Goal: Task Accomplishment & Management: Manage account settings

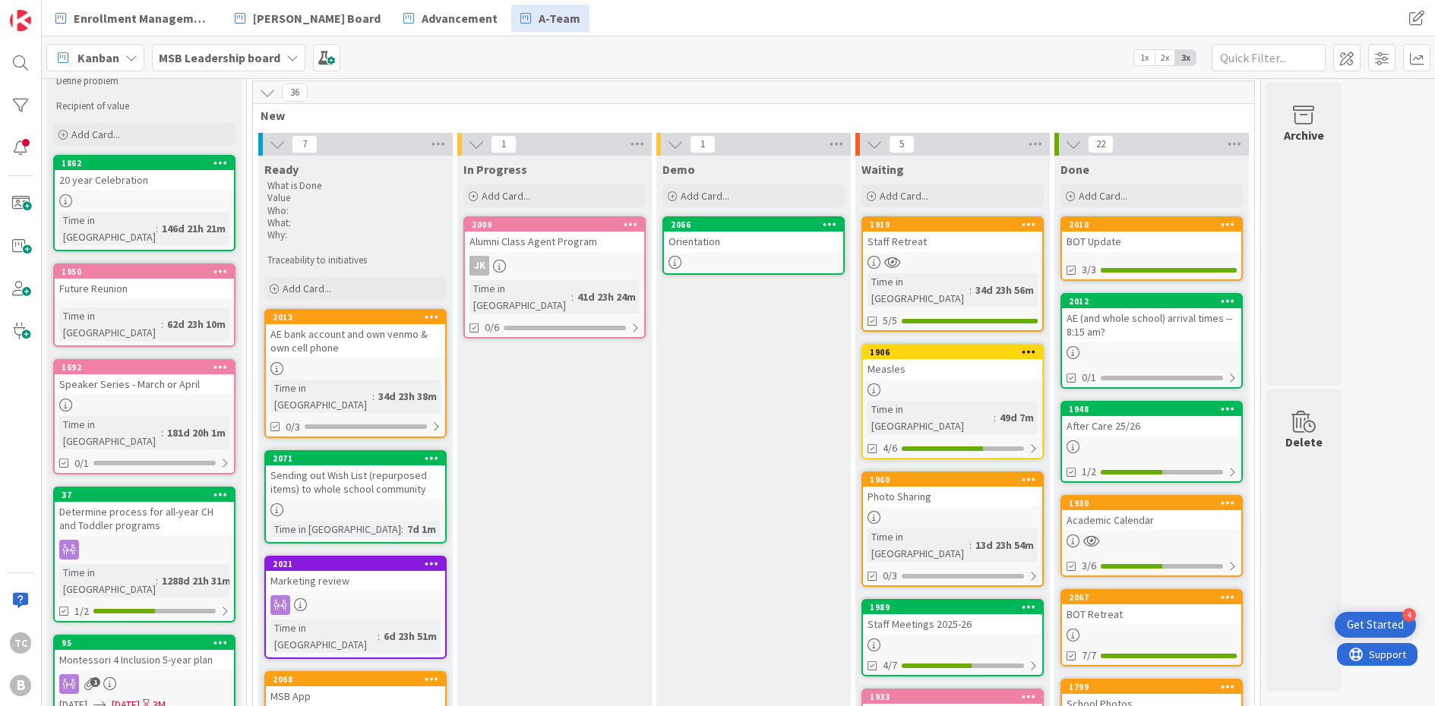
scroll to position [55, 0]
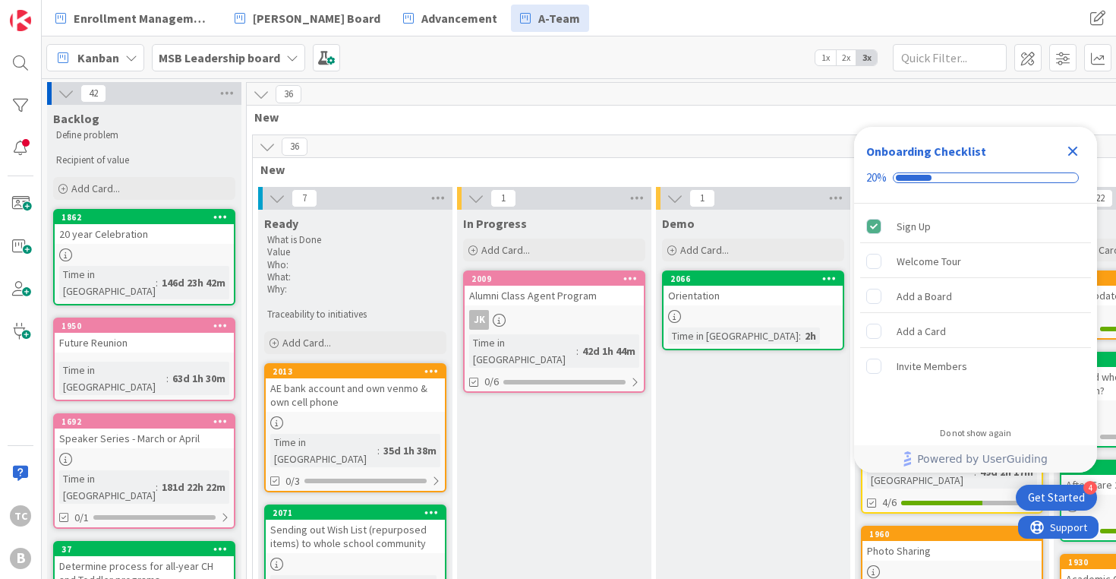
click at [1074, 153] on icon "Close Checklist" at bounding box center [1074, 152] width 10 height 10
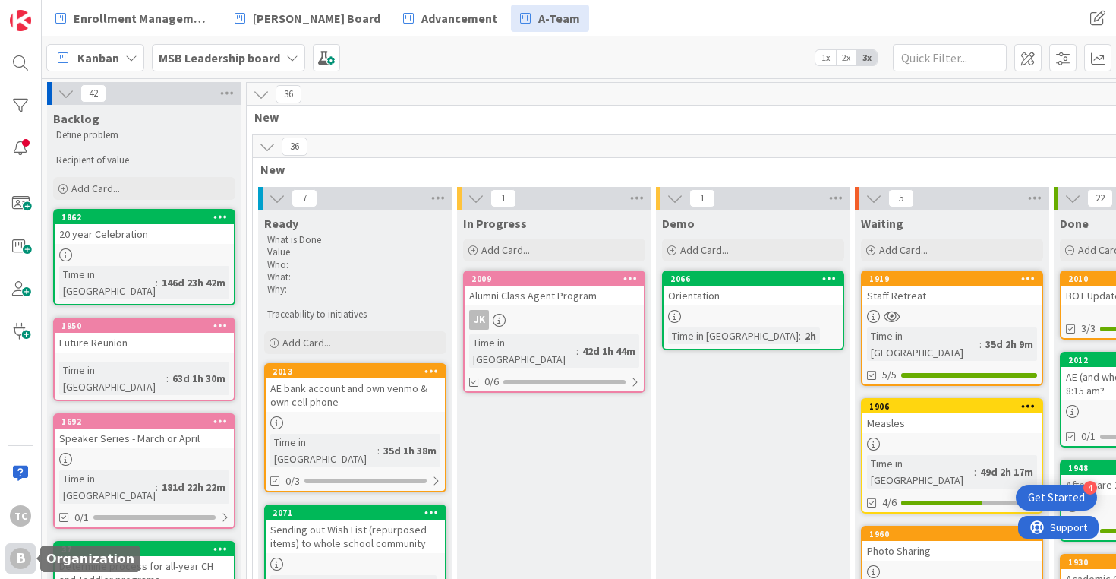
click at [16, 564] on div "B" at bounding box center [20, 558] width 21 height 21
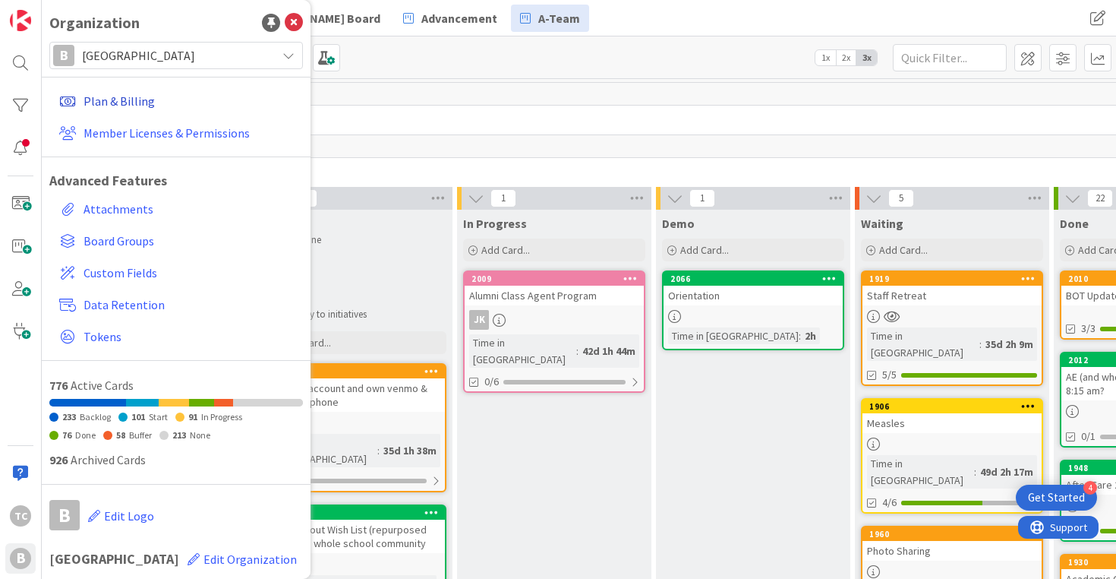
click at [138, 97] on link "Plan & Billing" at bounding box center [178, 100] width 250 height 27
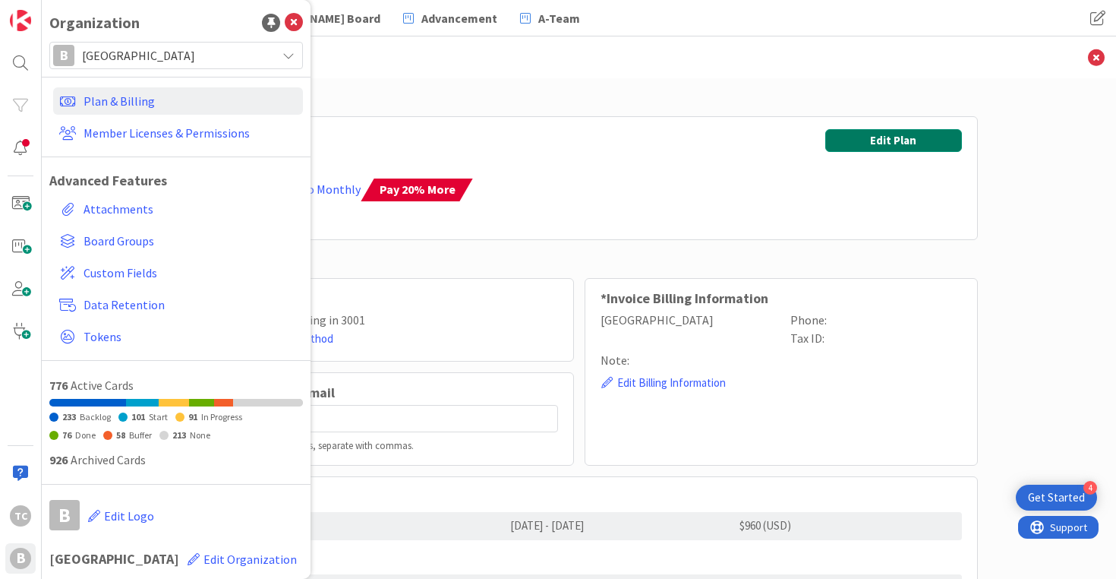
click at [906, 133] on button "Edit Plan" at bounding box center [894, 140] width 137 height 23
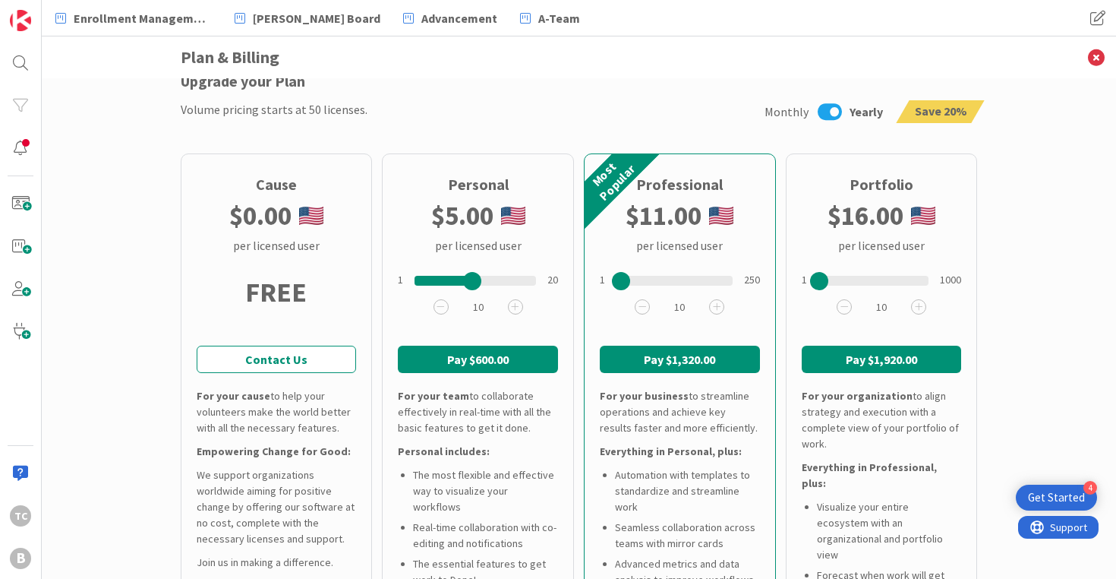
scroll to position [168, 0]
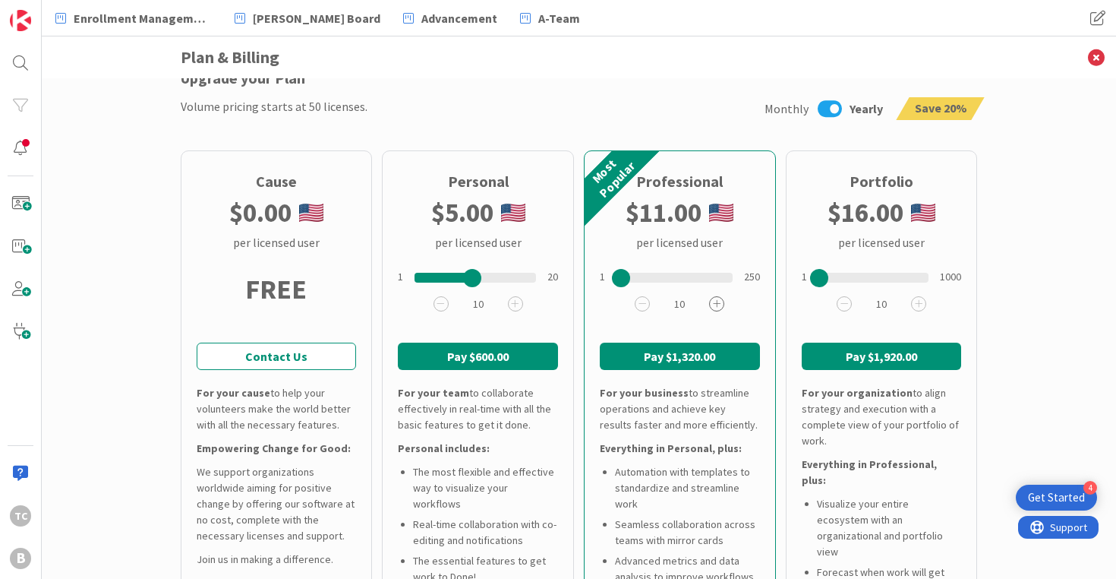
click at [721, 305] on icon at bounding box center [716, 303] width 15 height 15
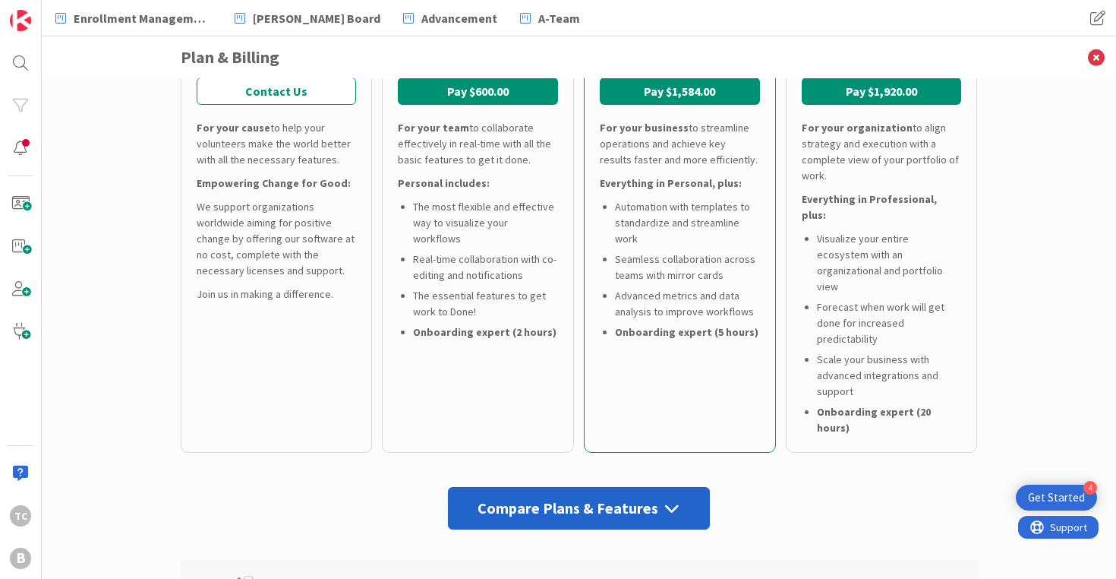
scroll to position [430, 0]
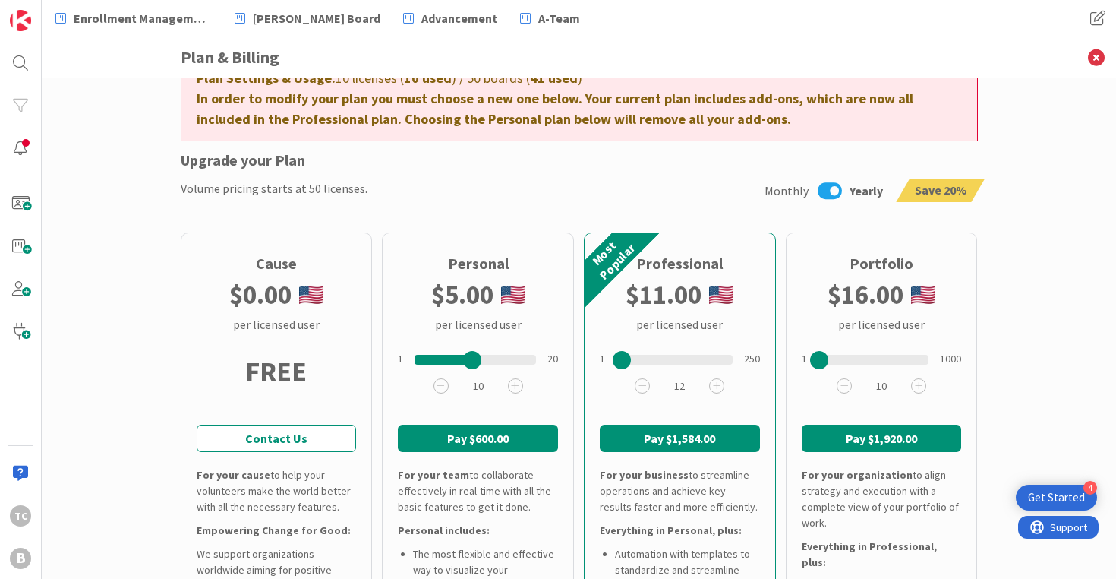
click at [674, 437] on button "Pay $1,584.00" at bounding box center [680, 438] width 160 height 27
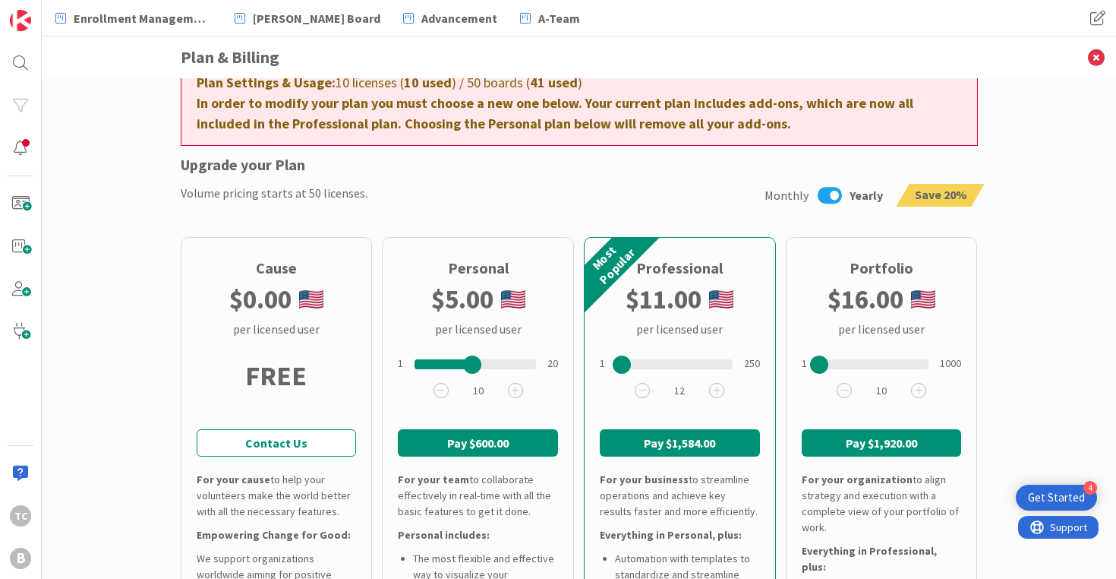
scroll to position [0, 0]
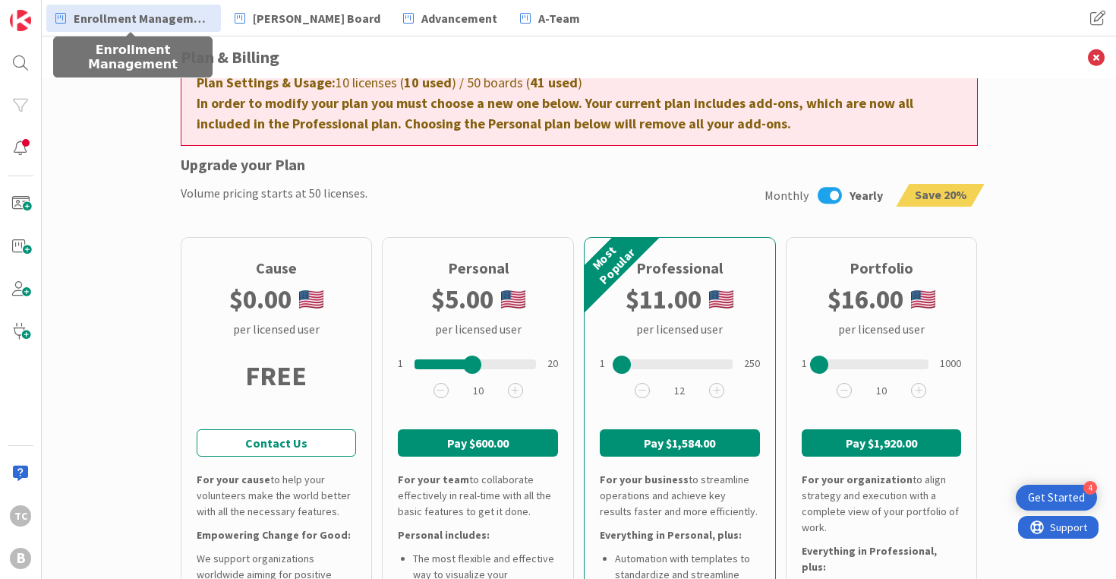
click at [104, 24] on span "Enrollment Management" at bounding box center [143, 18] width 138 height 18
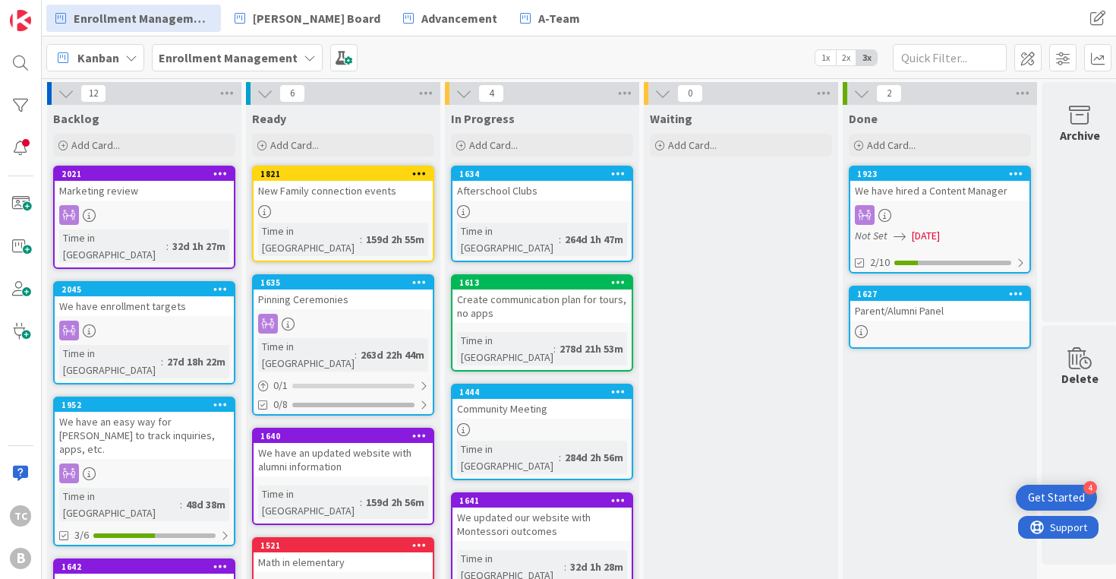
click at [262, 52] on b "Enrollment Management" at bounding box center [228, 57] width 139 height 15
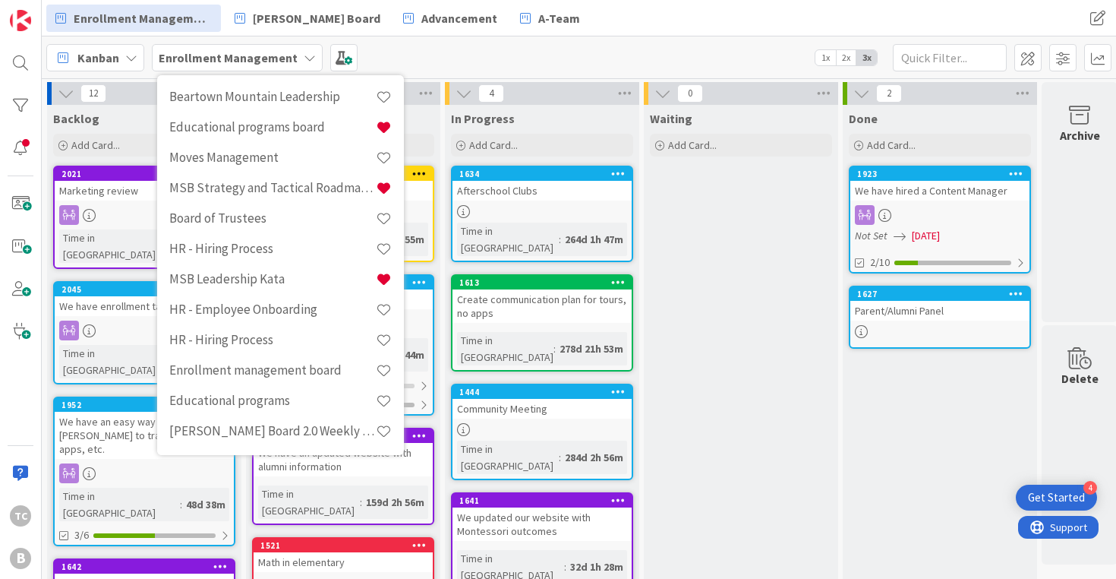
scroll to position [864, 0]
click at [250, 436] on h4 "[PERSON_NAME] Board 2.0 Weekly Planning" at bounding box center [272, 430] width 207 height 15
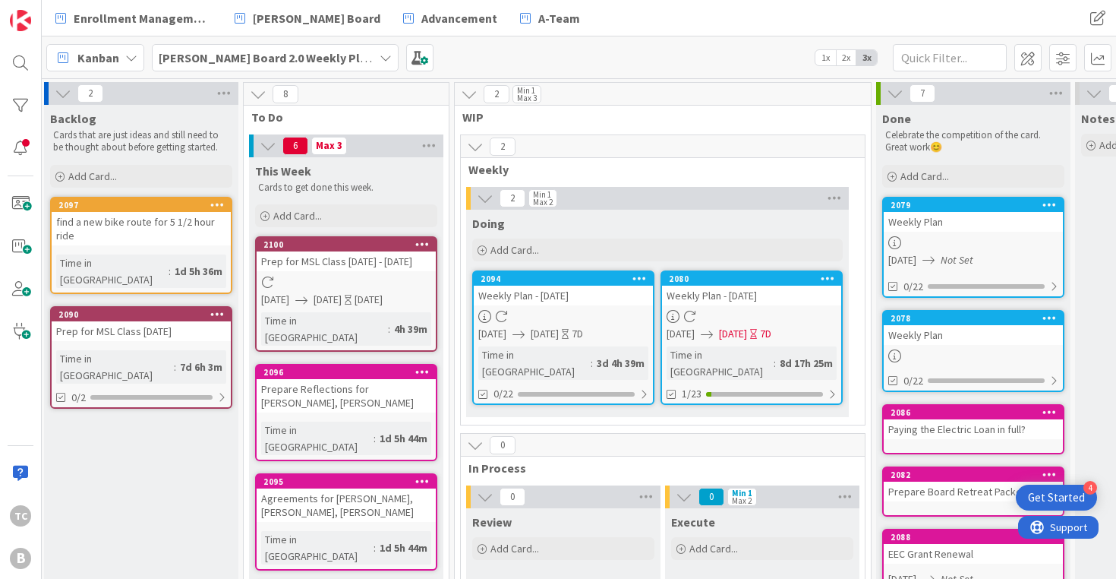
scroll to position [0, 3]
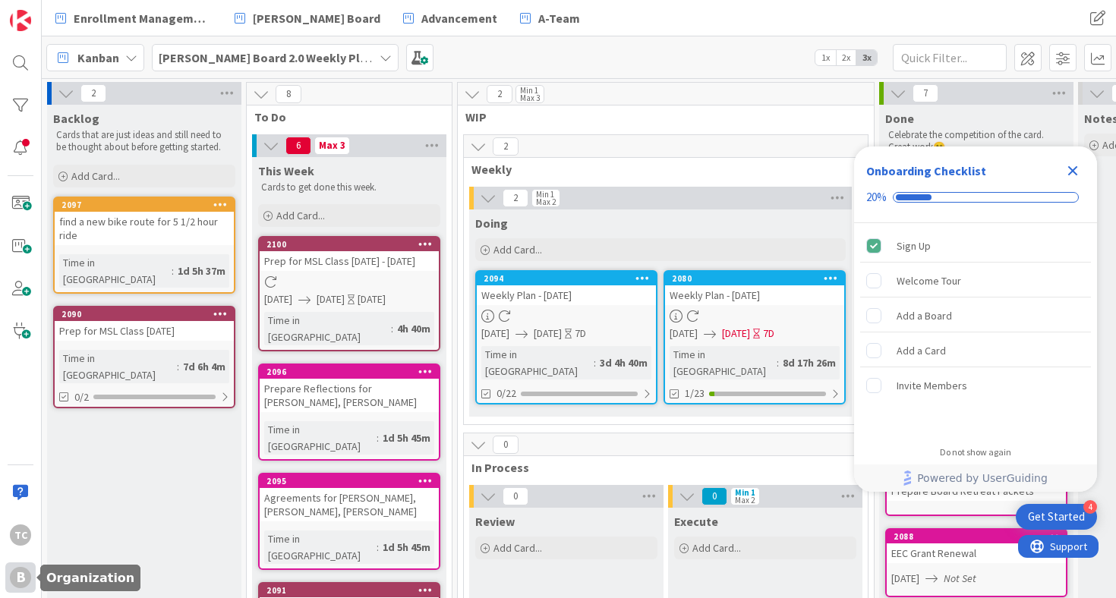
click at [15, 580] on div "B" at bounding box center [20, 577] width 21 height 21
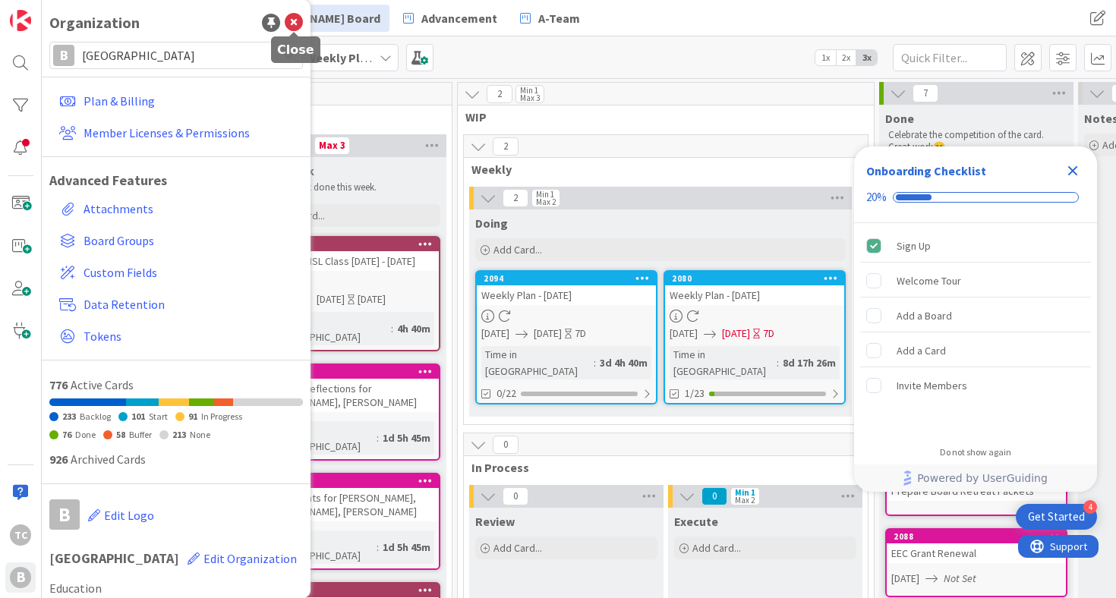
click at [289, 21] on icon at bounding box center [294, 23] width 18 height 18
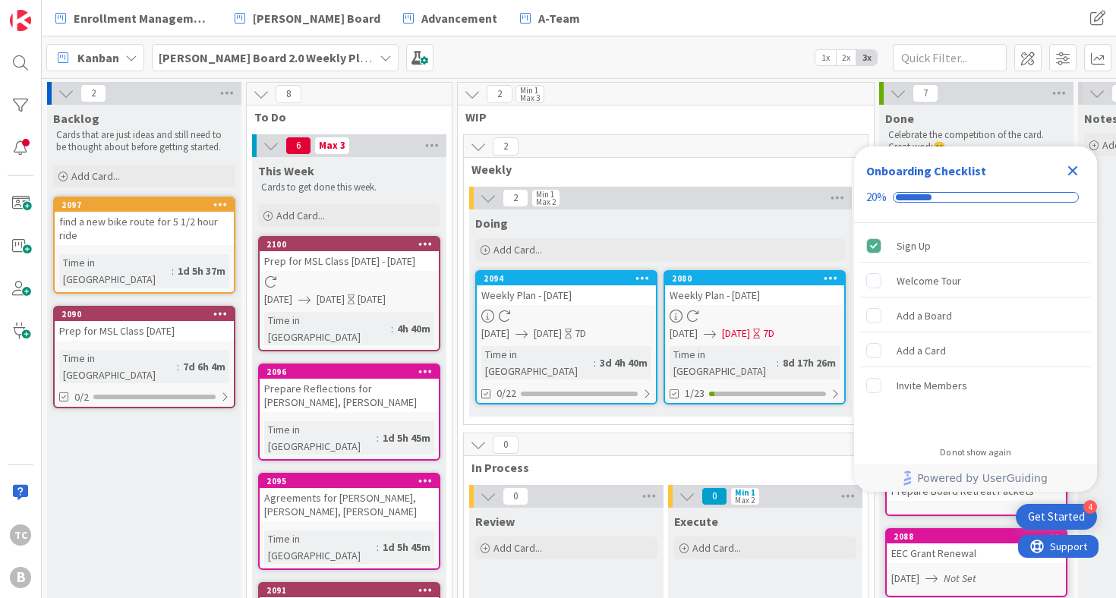
click at [1074, 172] on icon "Close Checklist" at bounding box center [1074, 171] width 10 height 10
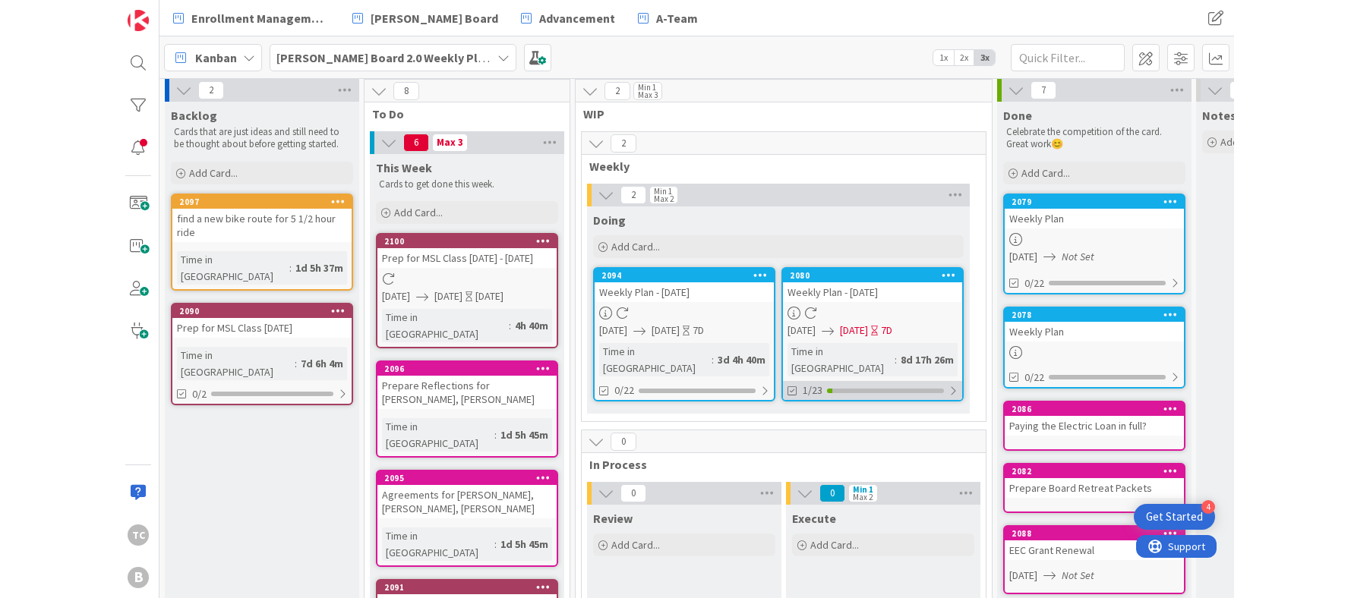
scroll to position [4, 0]
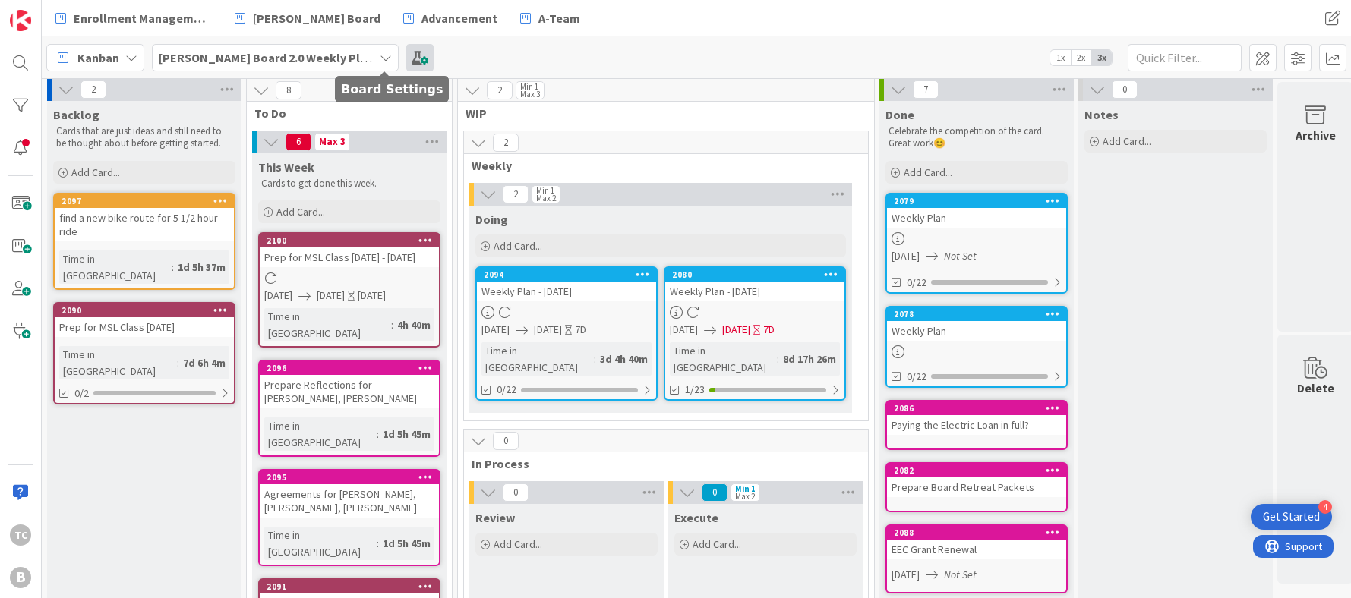
click at [406, 55] on span at bounding box center [419, 57] width 27 height 27
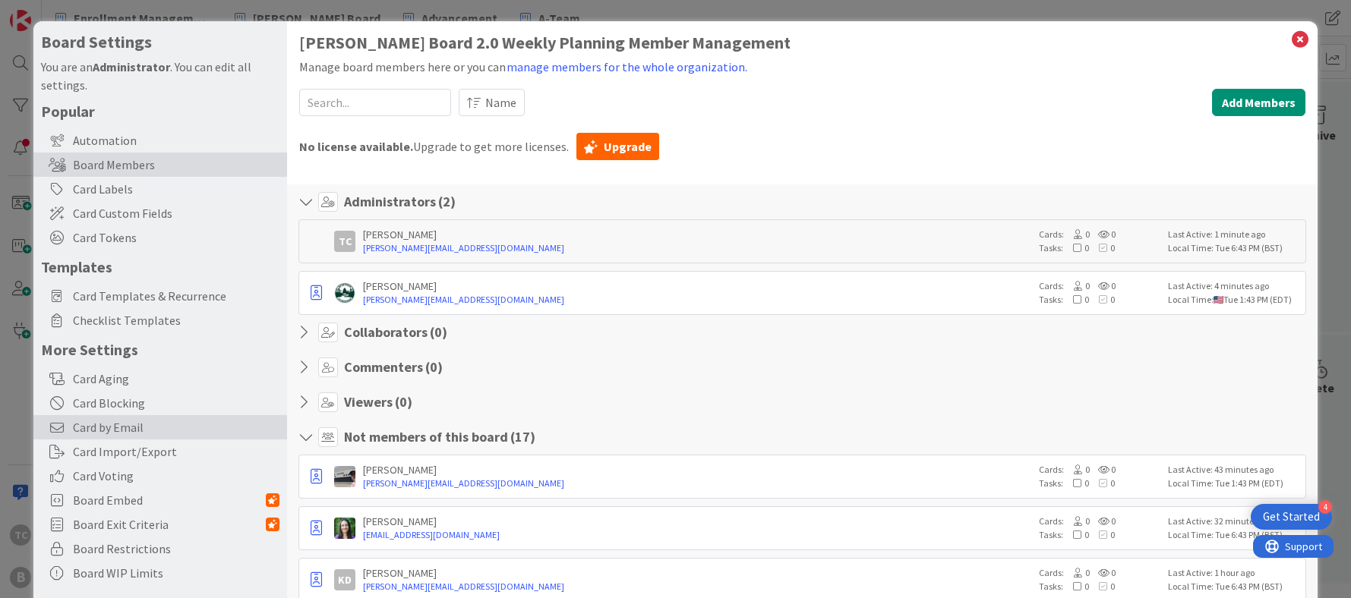
click at [115, 431] on span "Card by Email" at bounding box center [176, 427] width 207 height 18
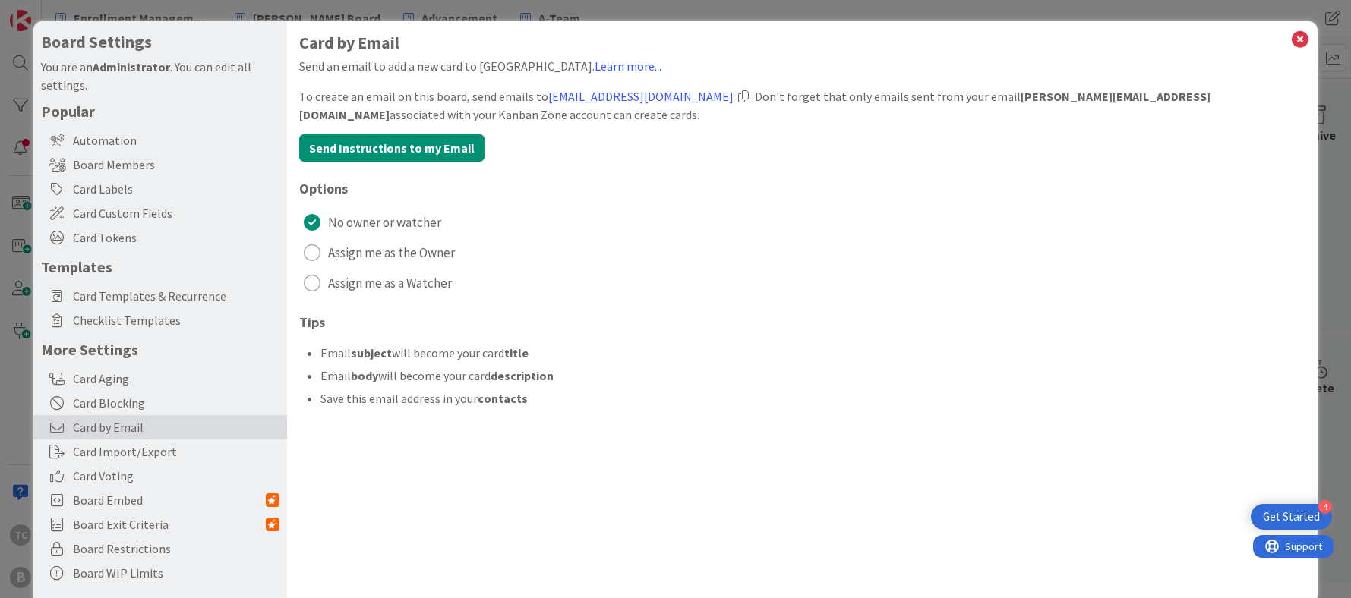
click at [749, 95] on div at bounding box center [743, 96] width 11 height 12
click at [1116, 41] on icon at bounding box center [1300, 39] width 20 height 21
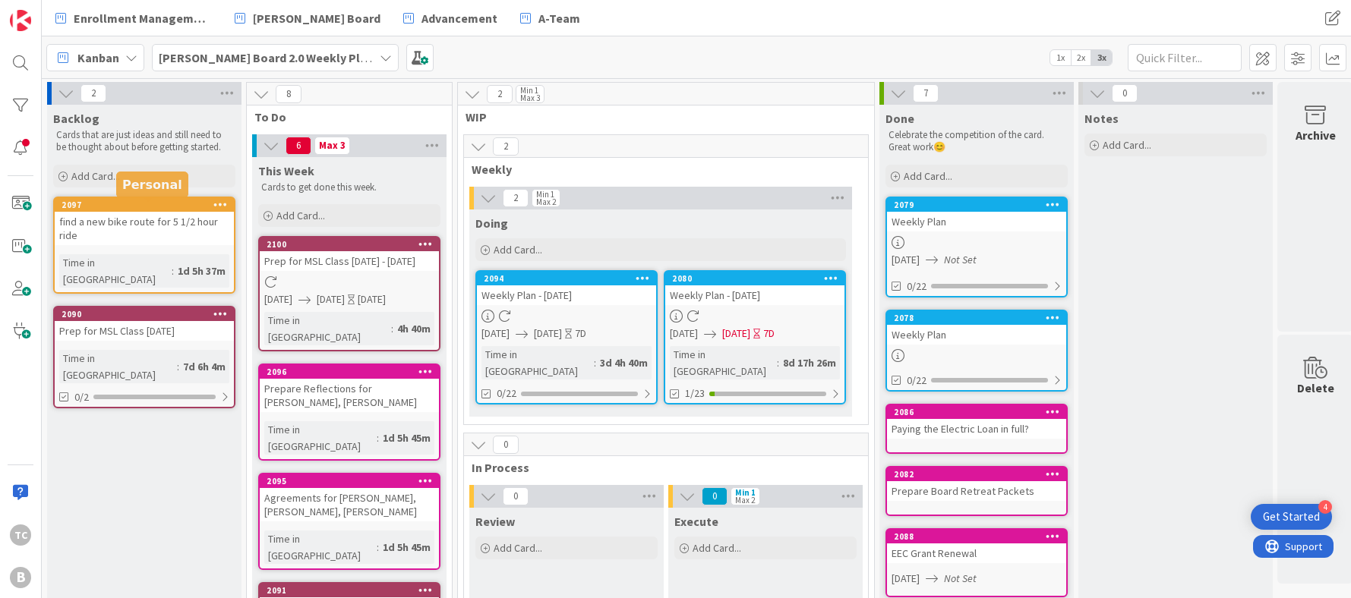
scroll to position [0, 0]
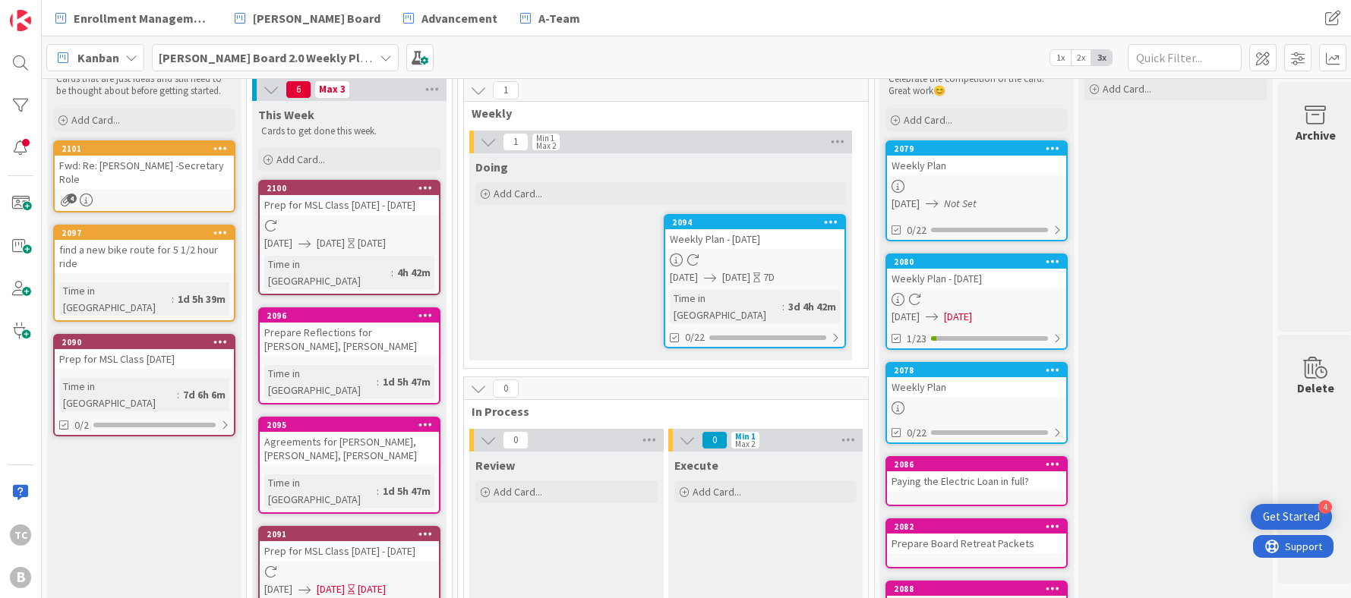
scroll to position [59, 0]
